Goal: Task Accomplishment & Management: Complete application form

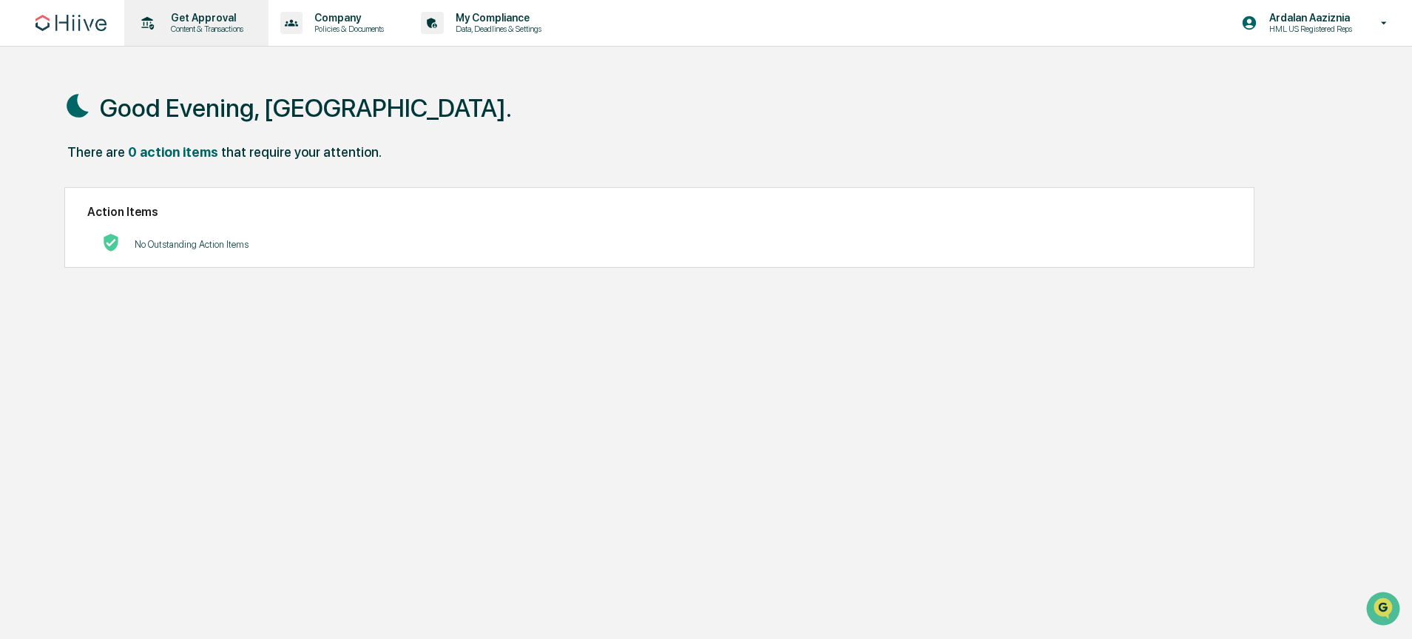
click at [209, 12] on p "Get Approval" at bounding box center [205, 18] width 92 height 12
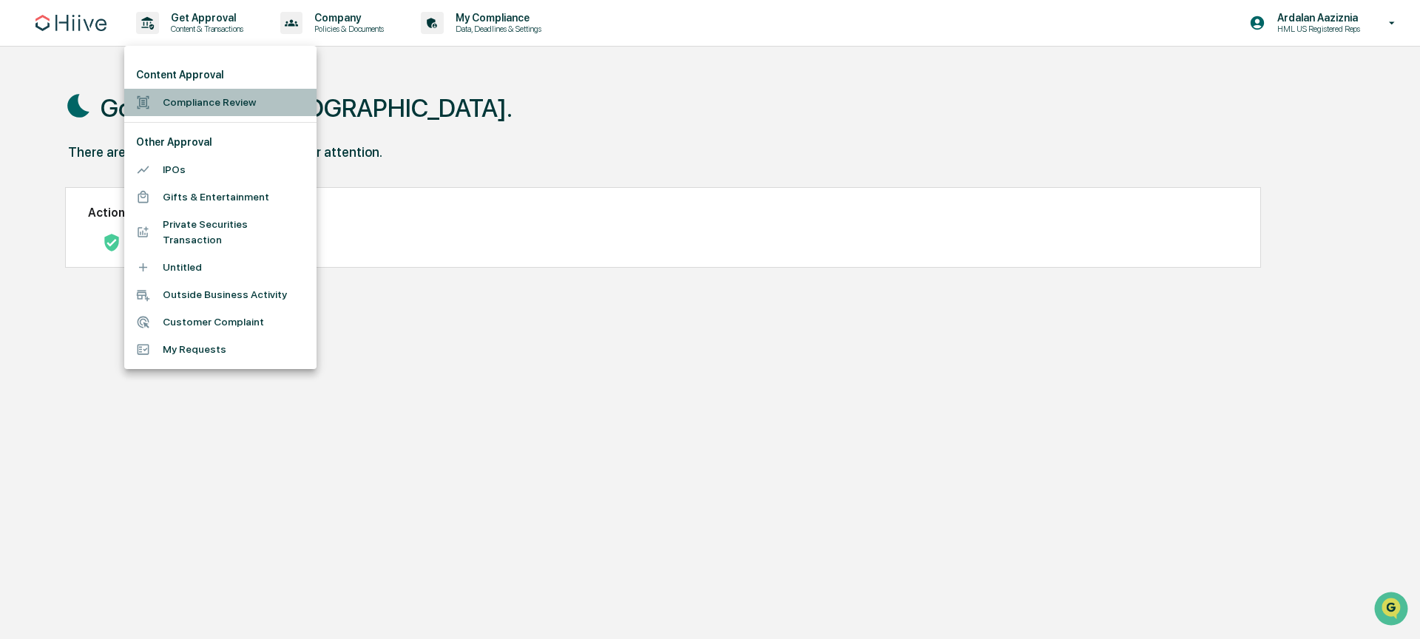
click at [209, 104] on li "Compliance Review" at bounding box center [220, 102] width 192 height 27
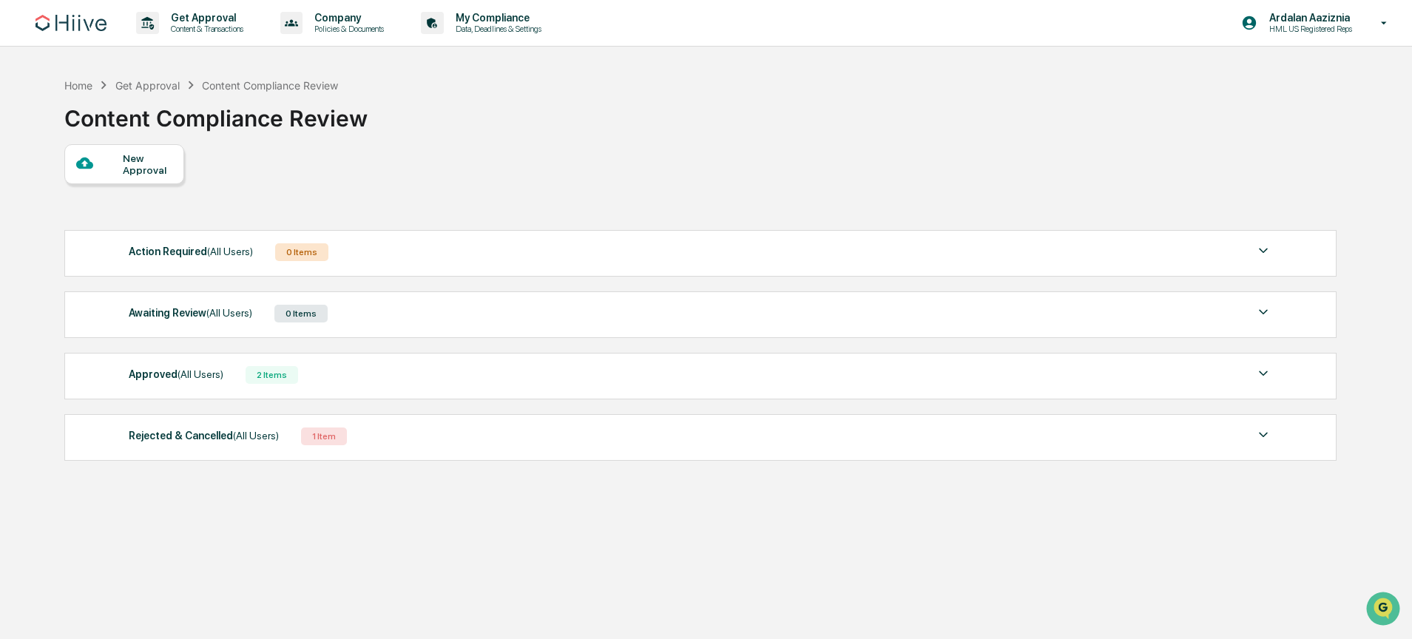
click at [129, 168] on div "New Approval" at bounding box center [148, 164] width 50 height 24
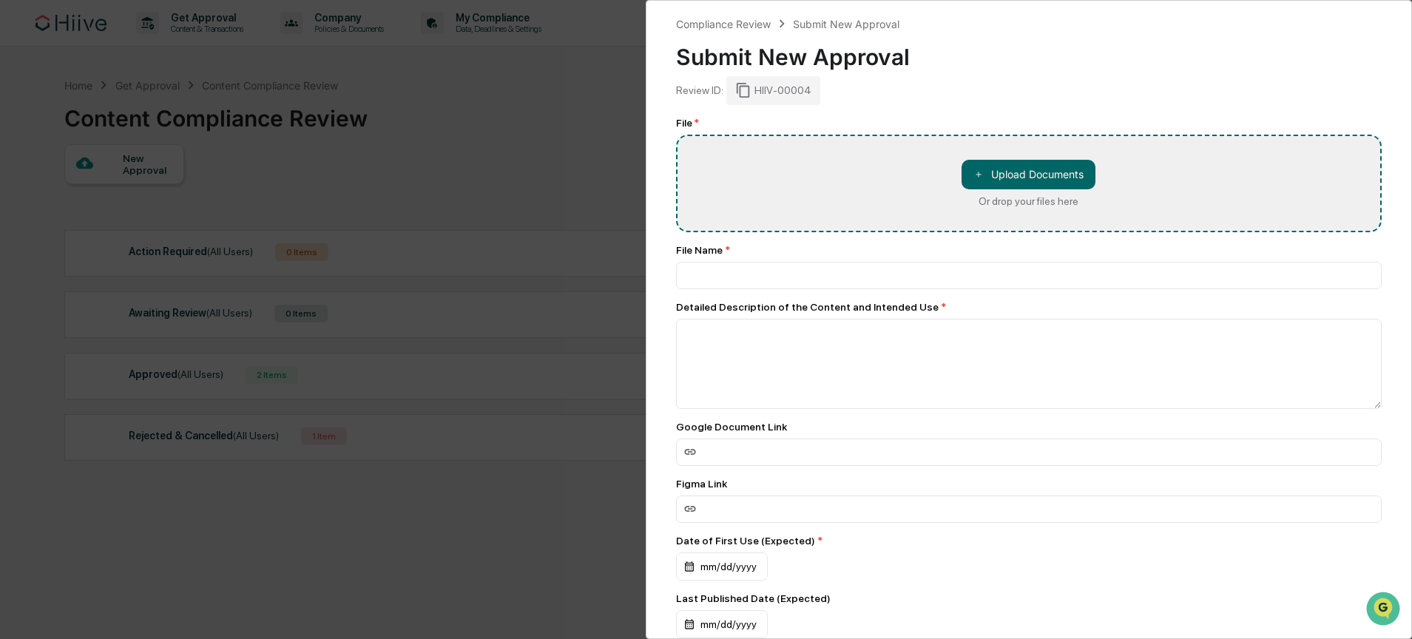
type input "**********"
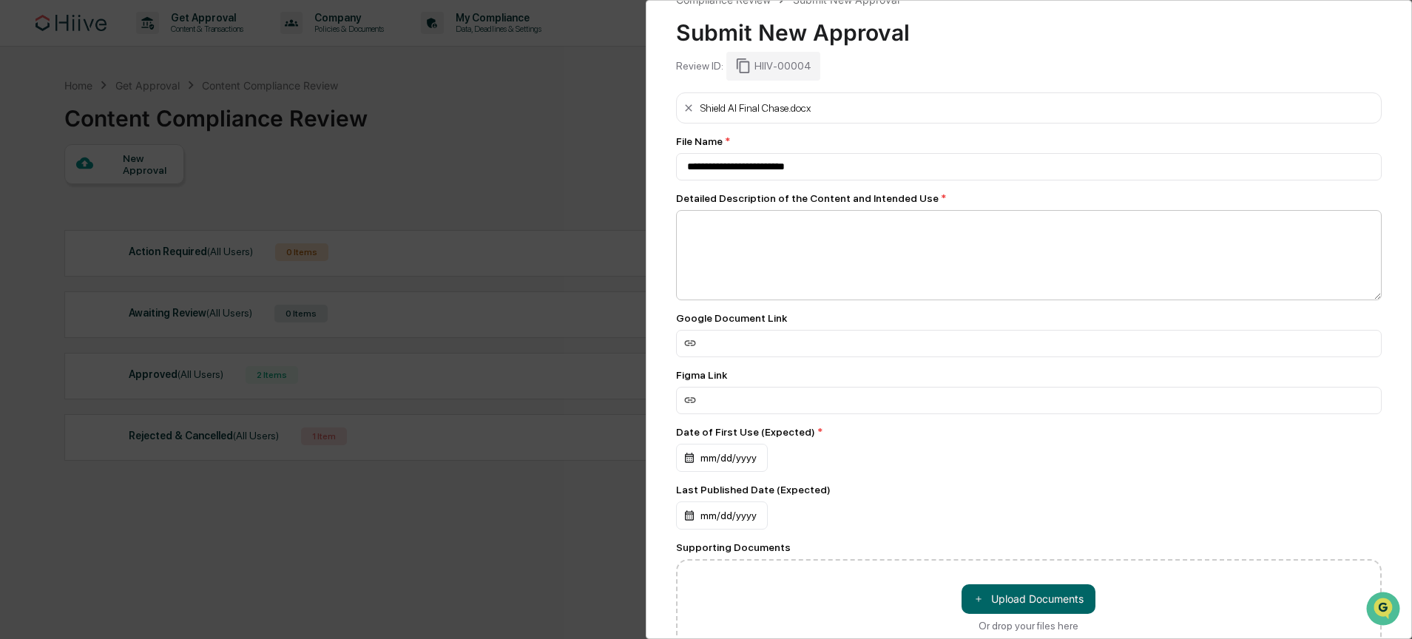
scroll to position [27, 0]
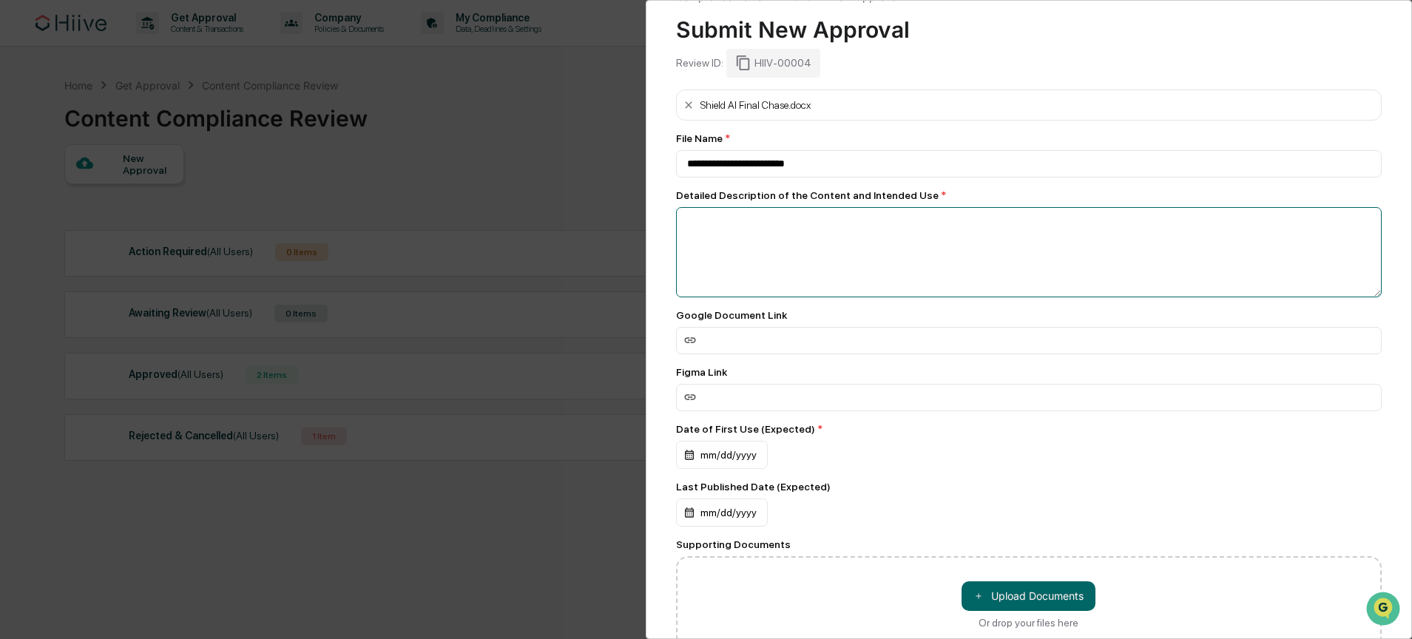
click at [767, 243] on textarea at bounding box center [1029, 252] width 706 height 90
type textarea "**********"
click at [766, 356] on div "**********" at bounding box center [1029, 386] width 706 height 594
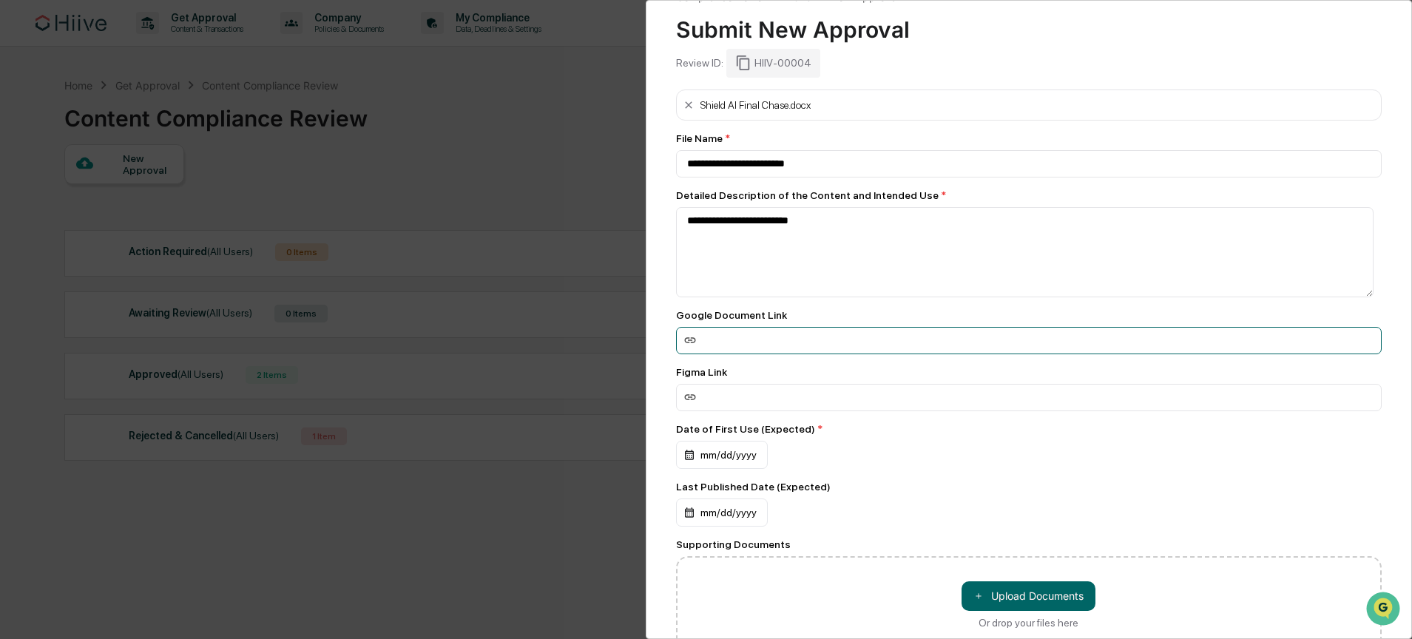
click at [766, 345] on input at bounding box center [1029, 340] width 706 height 27
paste input "**********"
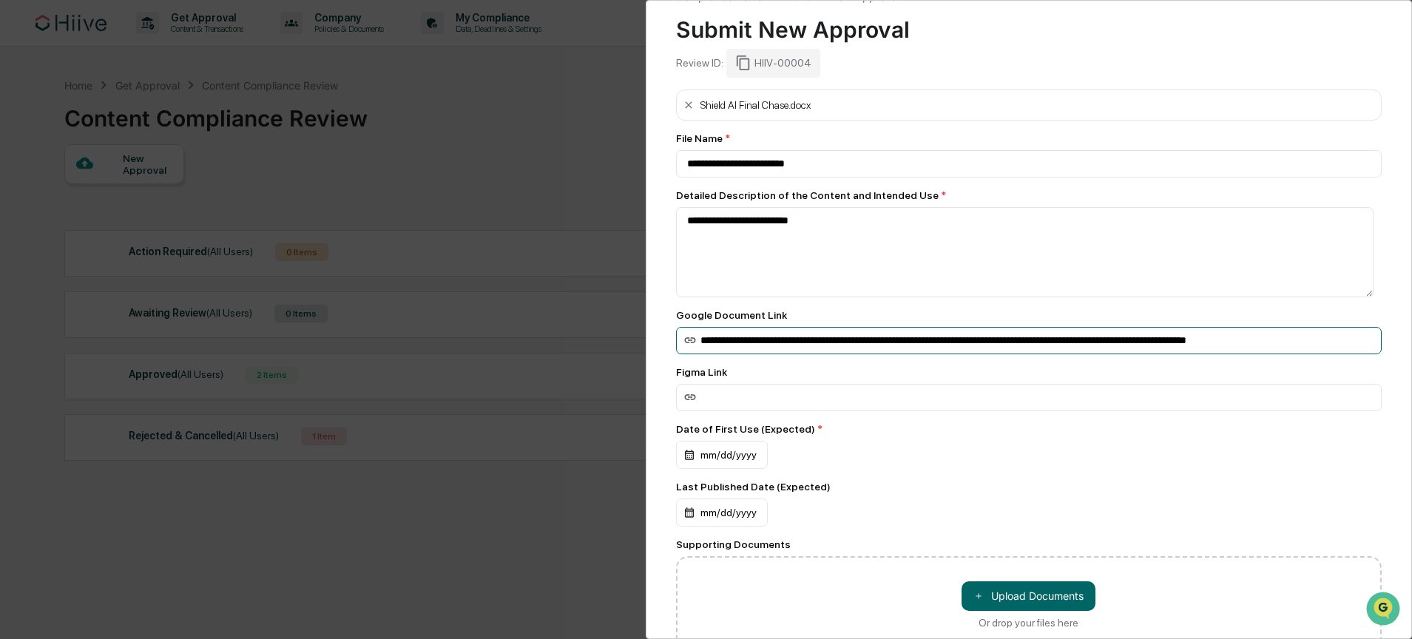
scroll to position [0, 50]
type input "**********"
click at [740, 456] on div "mm/dd/yyyy" at bounding box center [722, 455] width 92 height 28
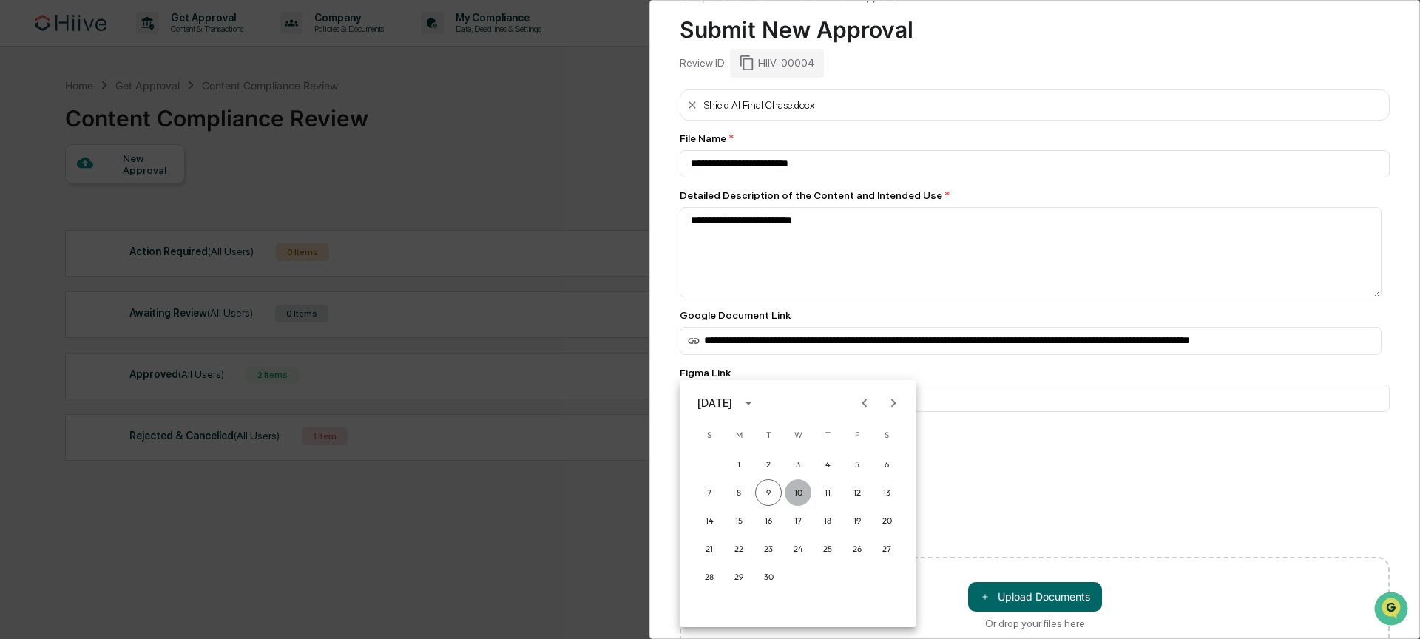
click at [797, 489] on button "10" at bounding box center [798, 492] width 27 height 27
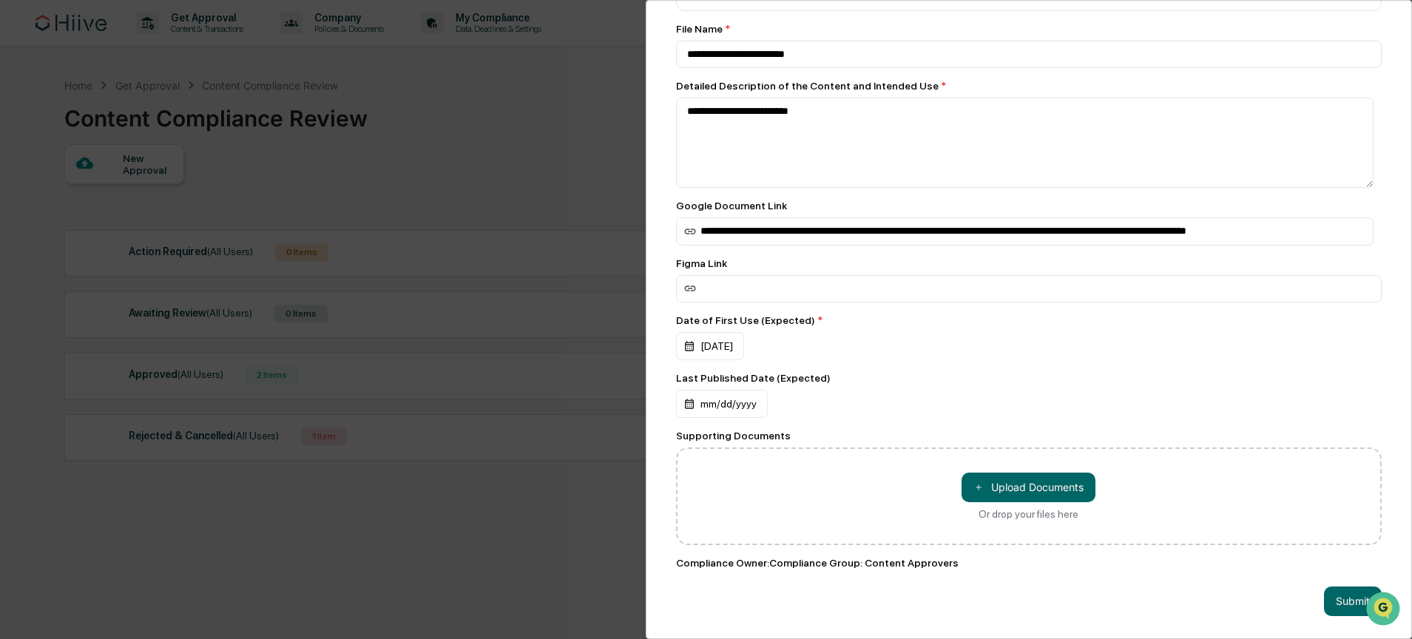
scroll to position [149, 0]
click at [749, 395] on div "mm/dd/yyyy" at bounding box center [722, 404] width 92 height 28
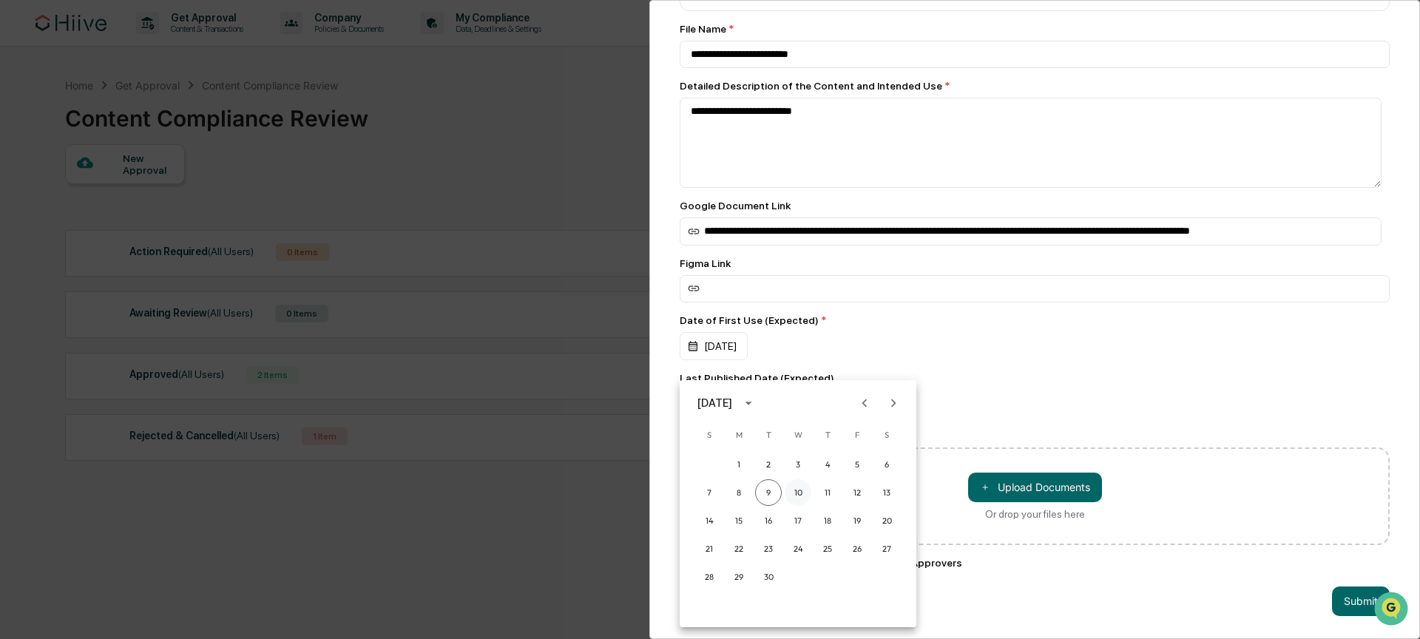
click at [801, 498] on button "10" at bounding box center [798, 492] width 27 height 27
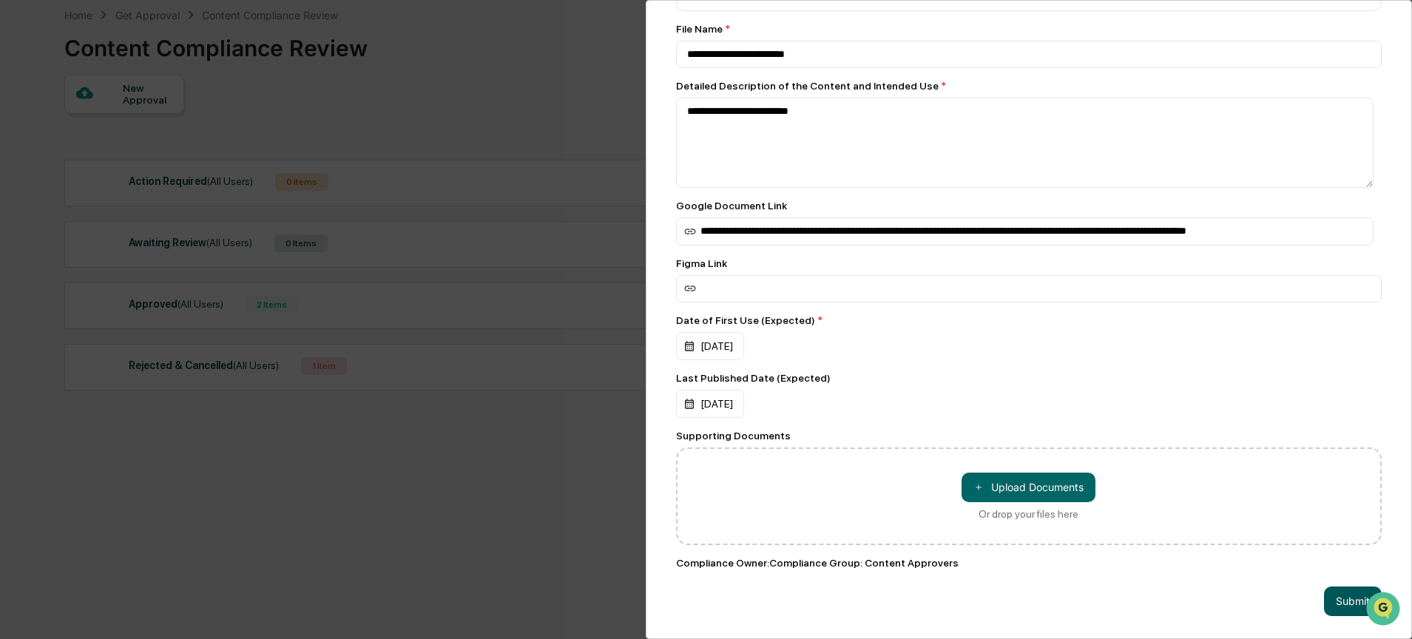
click at [1345, 599] on button "Submit" at bounding box center [1353, 601] width 58 height 30
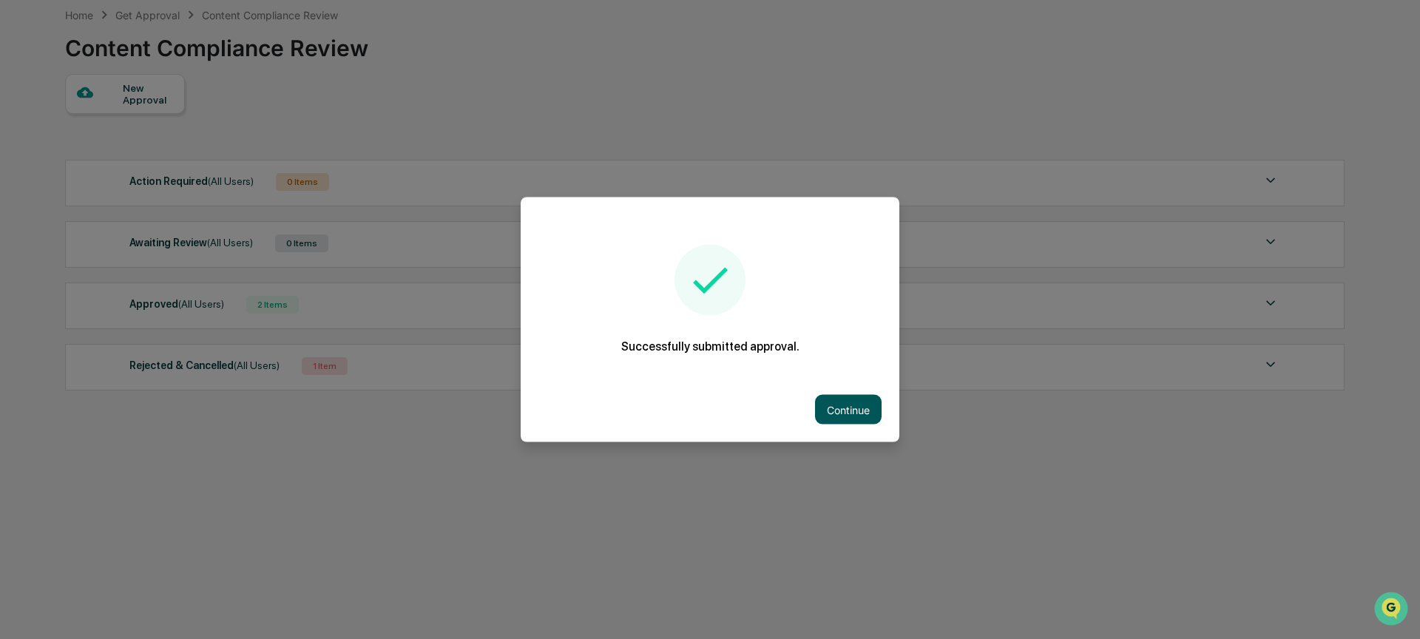
click at [850, 407] on button "Continue" at bounding box center [848, 410] width 67 height 30
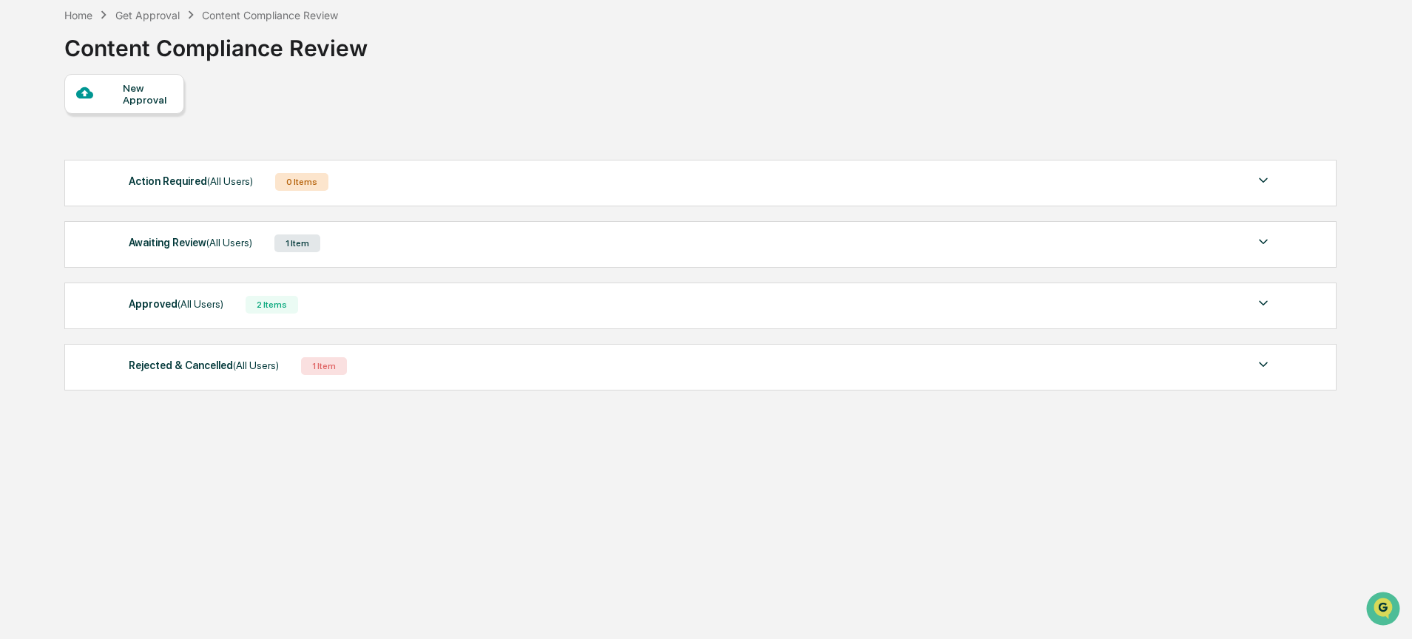
click at [155, 12] on div "Get Approval" at bounding box center [147, 15] width 64 height 13
click at [69, 16] on div "Home" at bounding box center [78, 15] width 28 height 13
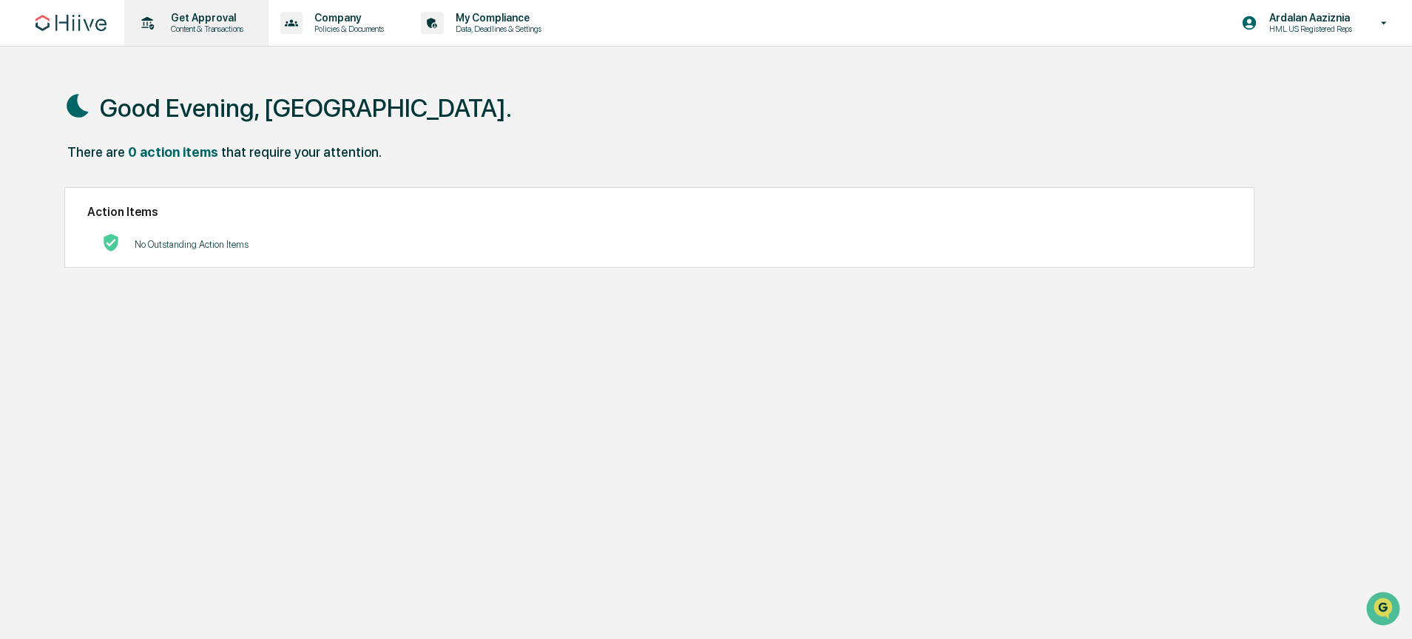
click at [214, 27] on p "Content & Transactions" at bounding box center [205, 29] width 92 height 10
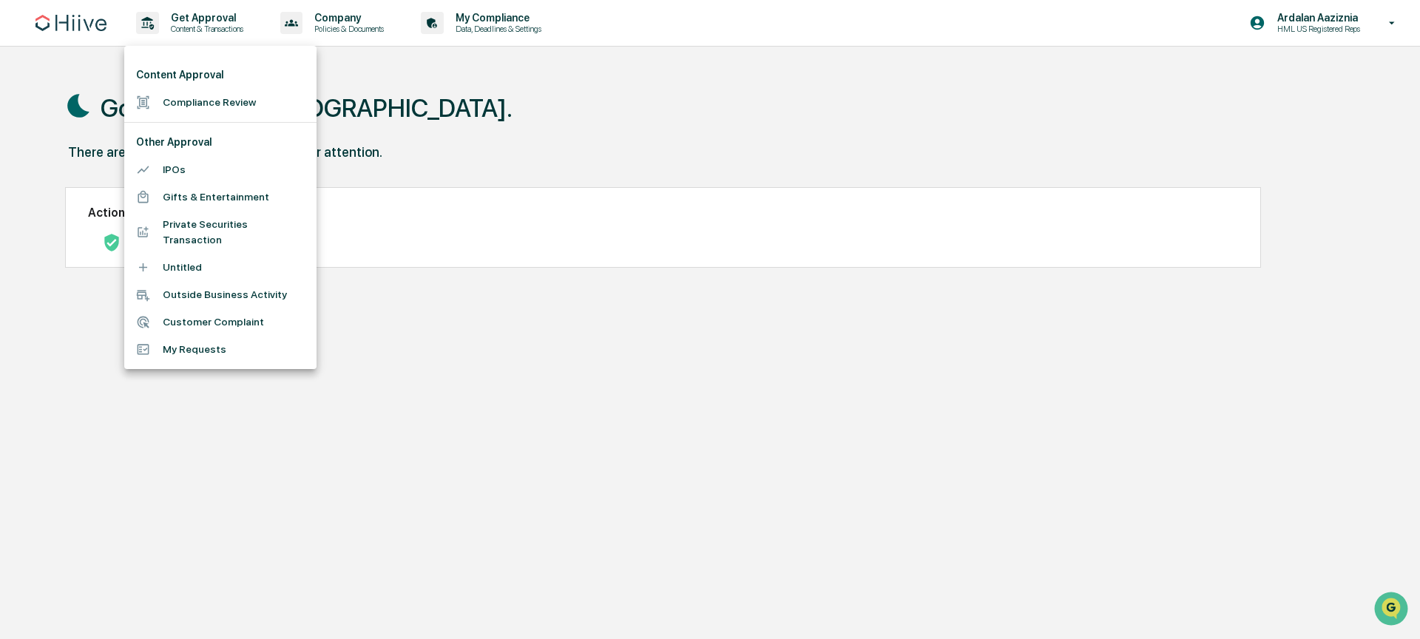
click at [207, 96] on li "Compliance Review" at bounding box center [220, 102] width 192 height 27
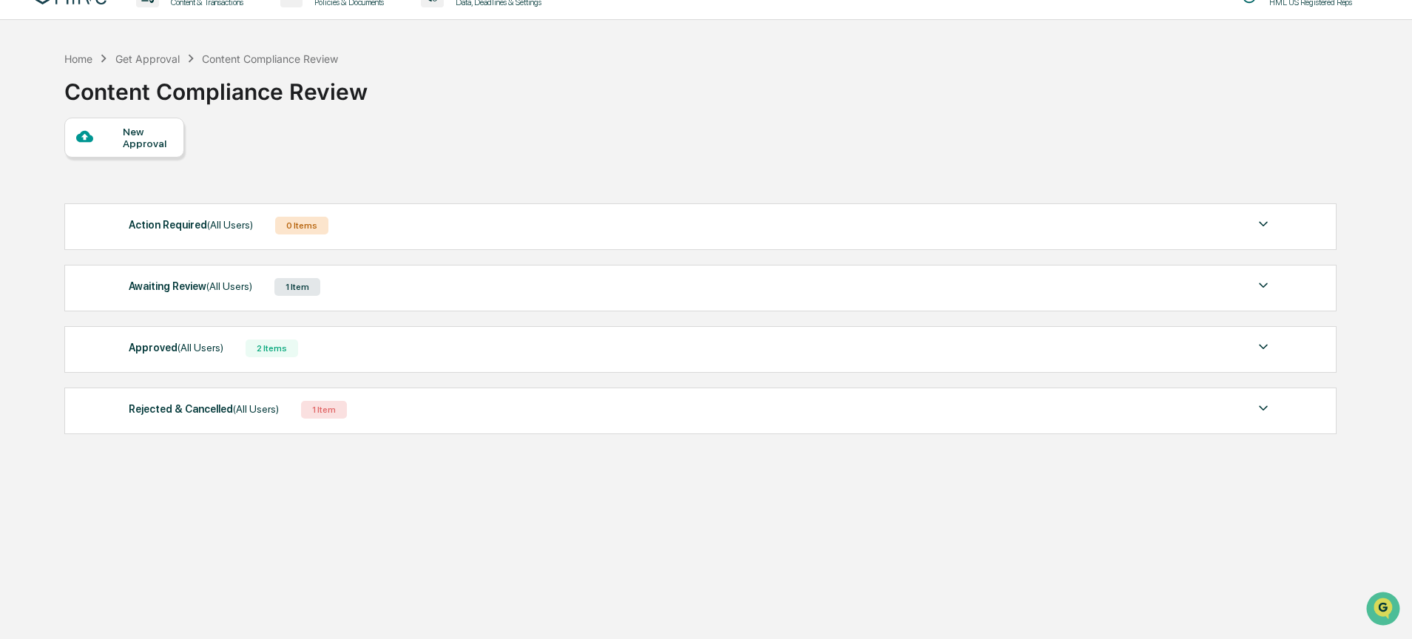
scroll to position [27, 0]
click at [396, 300] on div "Awaiting Review (All Users) 1 Item File Name Review Id Created Date Requested B…" at bounding box center [700, 287] width 1272 height 47
click at [399, 294] on div "Awaiting Review (All Users) 1 Item" at bounding box center [700, 286] width 1143 height 21
